Goal: Information Seeking & Learning: Check status

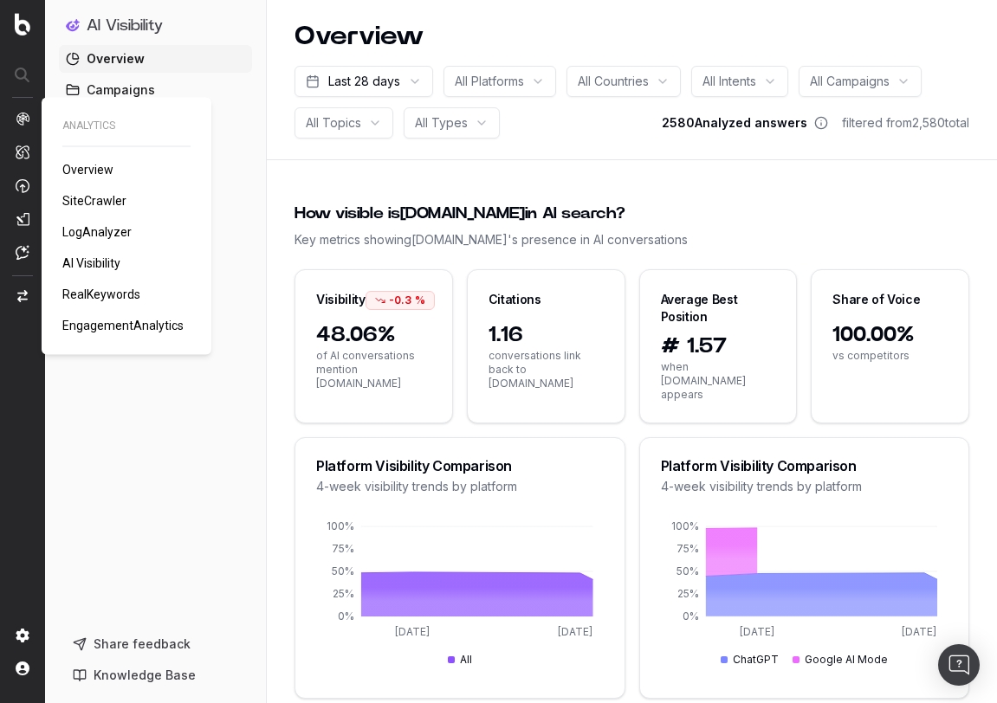
click at [95, 167] on span "Overview" at bounding box center [87, 170] width 51 height 14
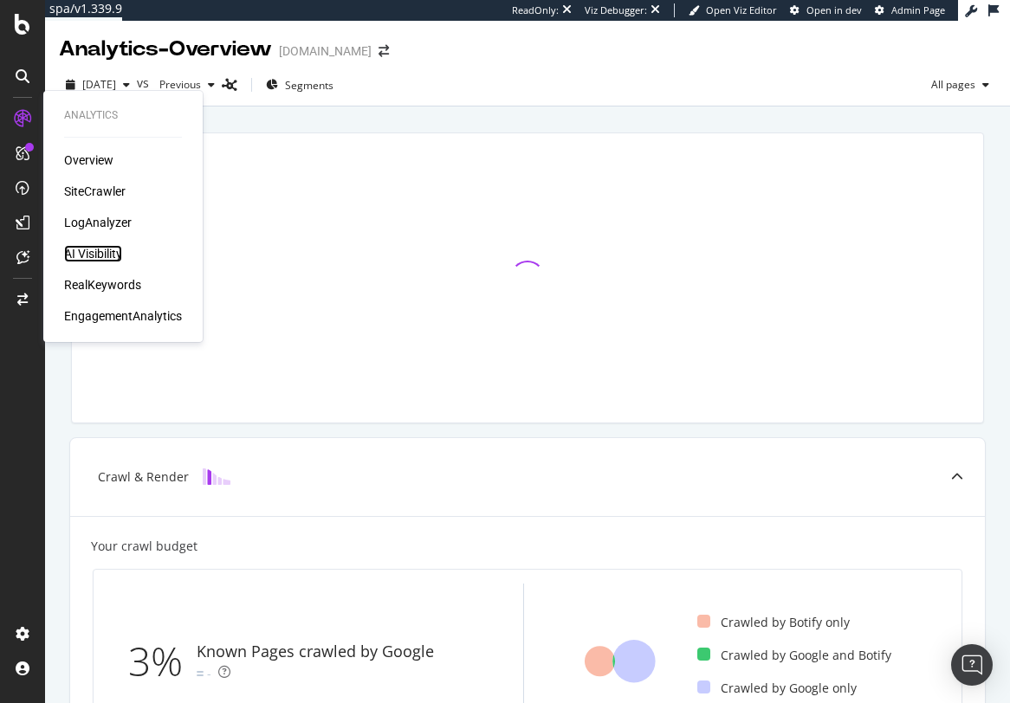
click at [96, 253] on div "AI Visibility" at bounding box center [93, 253] width 58 height 17
